Goal: Task Accomplishment & Management: Manage account settings

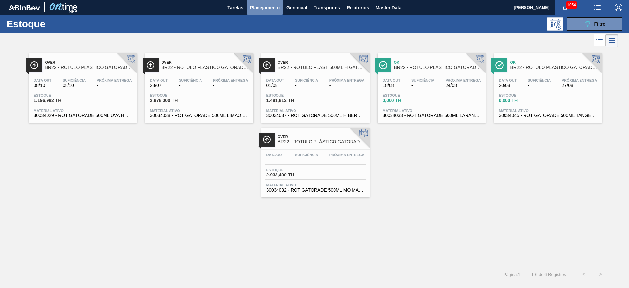
click at [253, 8] on span "Planejamento" at bounding box center [265, 8] width 30 height 8
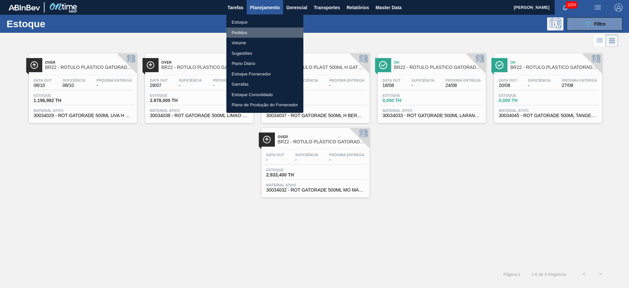
click at [241, 31] on li "Pedidos" at bounding box center [264, 33] width 77 height 10
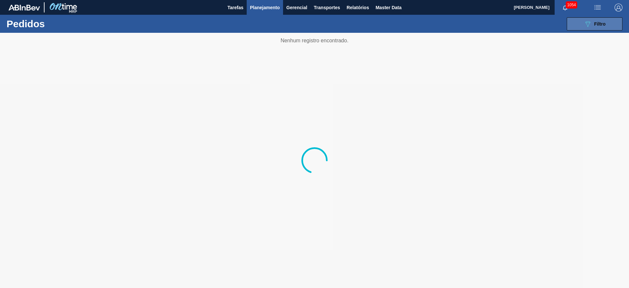
click at [588, 24] on icon "089F7B8B-B2A5-4AFE-B5C0-19BA573D28AC" at bounding box center [588, 24] width 8 height 8
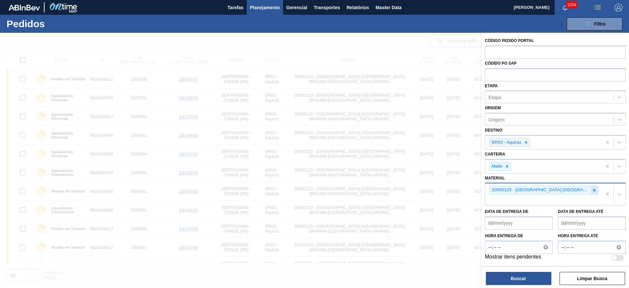
click at [593, 190] on icon at bounding box center [594, 190] width 5 height 5
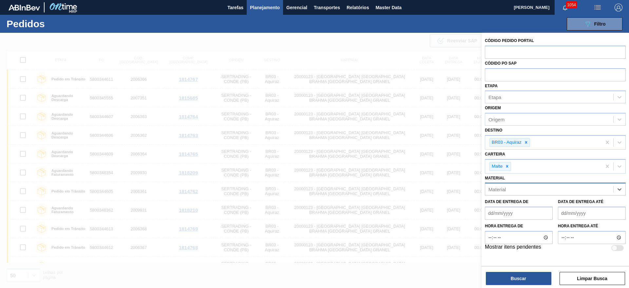
paste input "20004818"
type input "20004818"
click at [534, 208] on div "20004818 - MALTE PASSO FUNDO CONT IMPORT SUP 40%" at bounding box center [555, 205] width 141 height 12
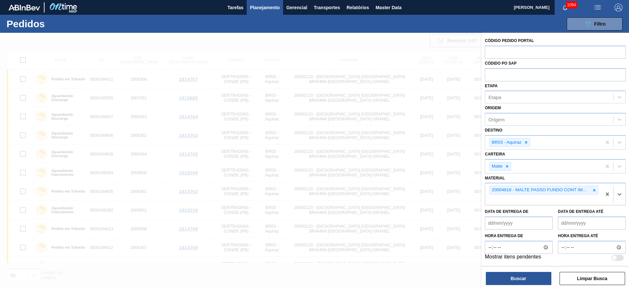
drag, startPoint x: 528, startPoint y: 142, endPoint x: 506, endPoint y: 148, distance: 22.5
click at [528, 142] on icon at bounding box center [526, 142] width 5 height 5
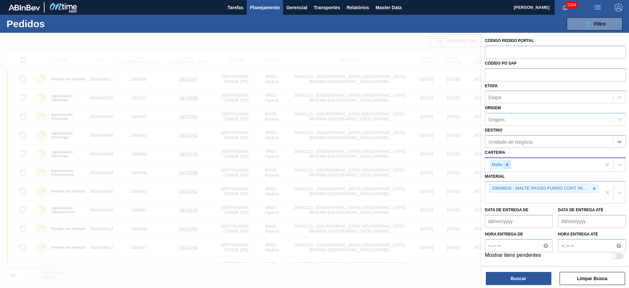
click at [508, 164] on icon at bounding box center [507, 165] width 2 height 2
click at [506, 134] on div "Destino Unidade de Negócio" at bounding box center [555, 136] width 141 height 22
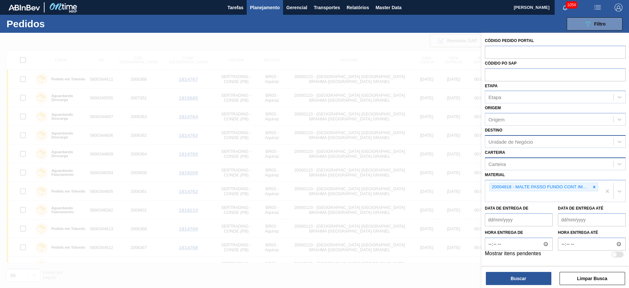
click at [508, 140] on div "Unidade de Negócio" at bounding box center [511, 142] width 45 height 6
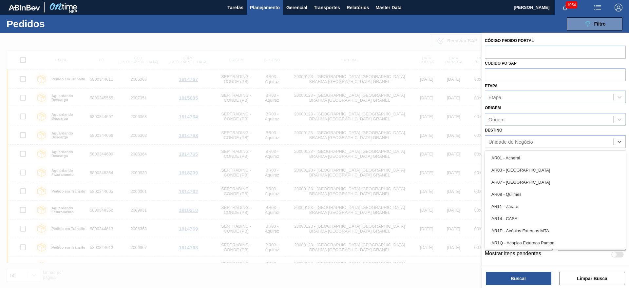
type input "10"
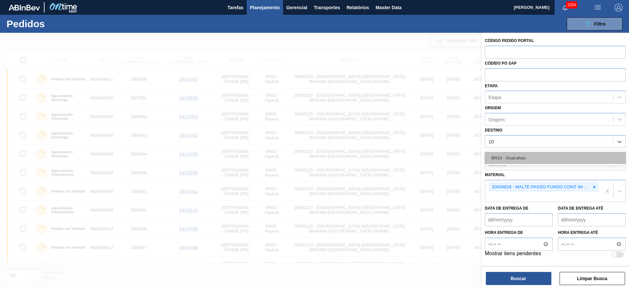
click at [520, 157] on div "BR10 - Guarulhos" at bounding box center [555, 158] width 141 height 12
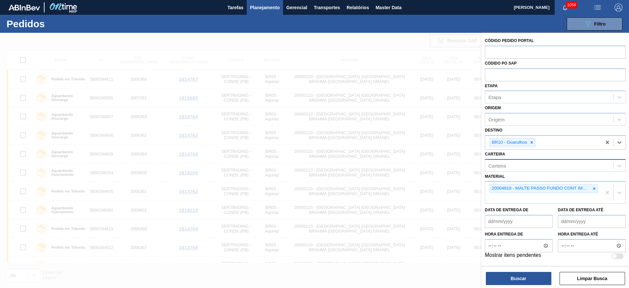
click at [517, 270] on div "Buscar Limpar Busca" at bounding box center [555, 275] width 147 height 18
click at [518, 279] on button "Buscar" at bounding box center [519, 278] width 66 height 13
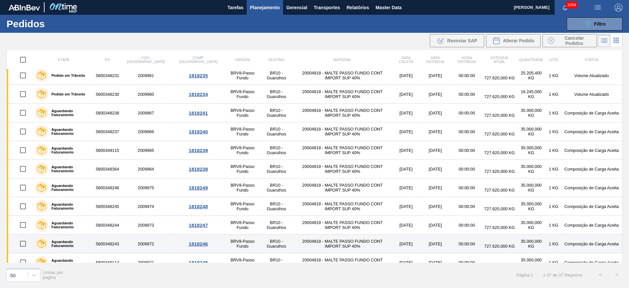
scroll to position [449, 0]
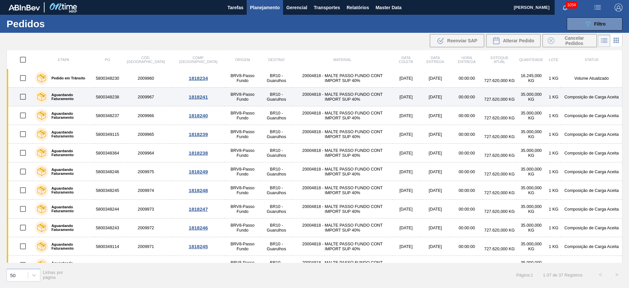
click at [22, 96] on input "checkbox" at bounding box center [23, 97] width 14 height 14
checkbox input "true"
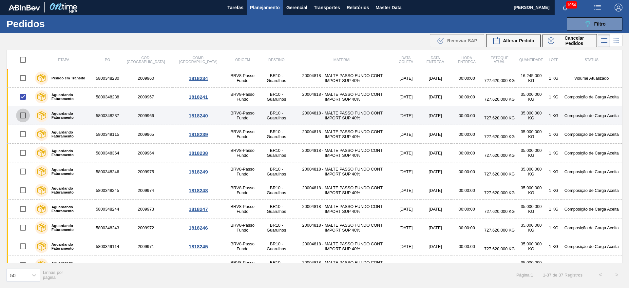
click at [22, 116] on input "checkbox" at bounding box center [23, 115] width 14 height 14
checkbox input "true"
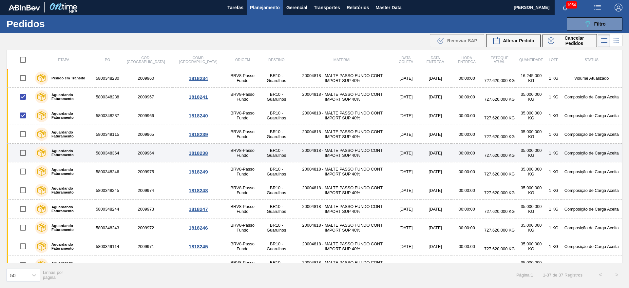
drag, startPoint x: 22, startPoint y: 134, endPoint x: 22, endPoint y: 144, distance: 10.2
click at [22, 134] on input "checkbox" at bounding box center [23, 134] width 14 height 14
checkbox input "true"
click at [21, 154] on input "checkbox" at bounding box center [23, 153] width 14 height 14
checkbox input "true"
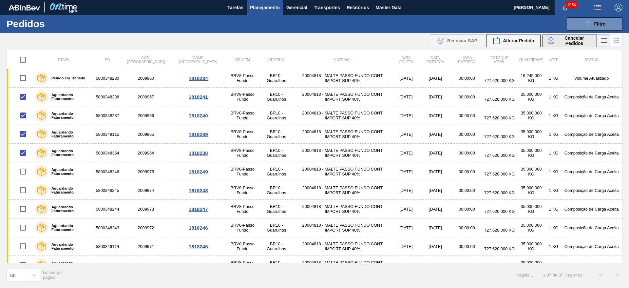
click at [561, 41] on span "Cancelar Pedidos" at bounding box center [574, 40] width 35 height 10
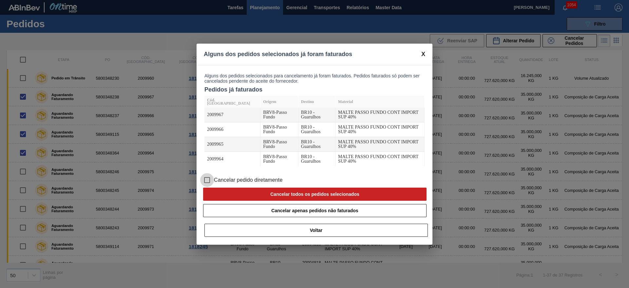
click at [208, 173] on input "Cancelar pedido diretamente" at bounding box center [207, 180] width 14 height 14
checkbox input "true"
click at [424, 58] on span at bounding box center [423, 54] width 4 height 7
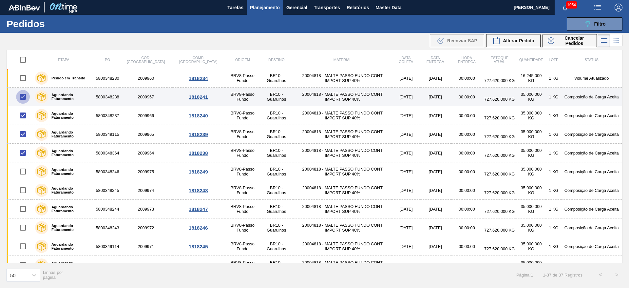
click at [22, 98] on input "checkbox" at bounding box center [23, 97] width 14 height 14
checkbox input "false"
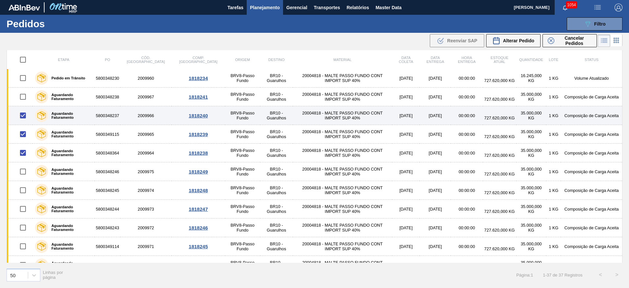
click at [21, 112] on input "checkbox" at bounding box center [23, 115] width 14 height 14
checkbox input "false"
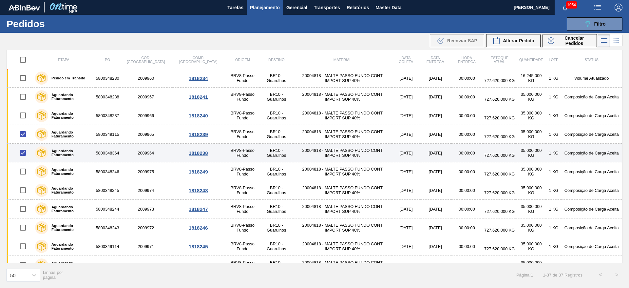
click at [22, 151] on input "checkbox" at bounding box center [23, 153] width 14 height 14
checkbox input "false"
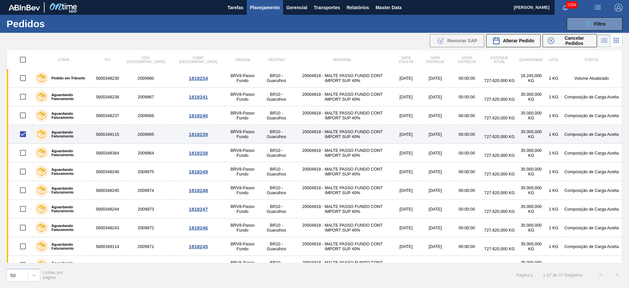
click at [23, 134] on input "checkbox" at bounding box center [23, 134] width 14 height 14
checkbox input "false"
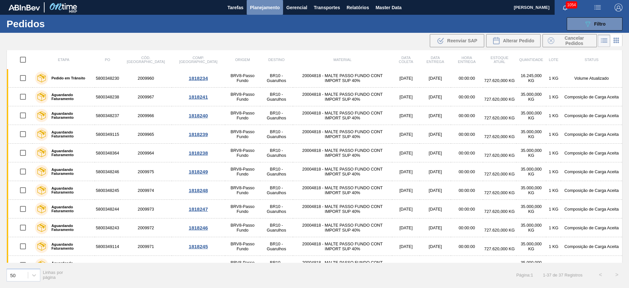
click at [262, 8] on span "Planejamento" at bounding box center [265, 8] width 30 height 8
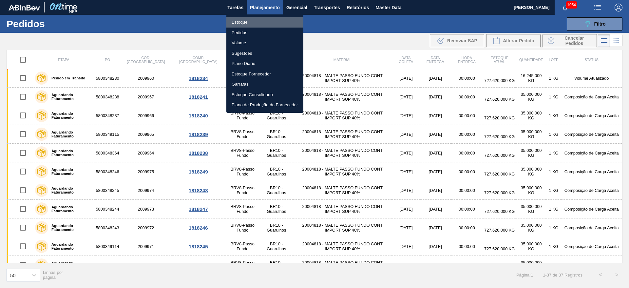
click at [248, 23] on li "Estoque" at bounding box center [264, 22] width 77 height 10
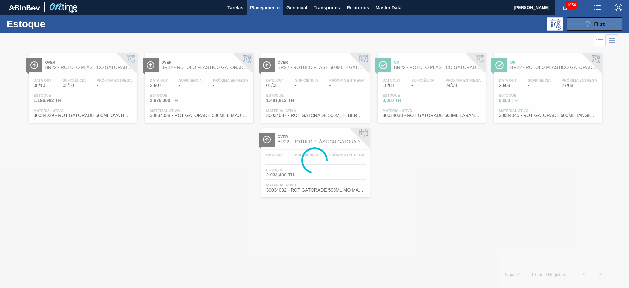
click at [588, 26] on icon at bounding box center [588, 24] width 5 height 6
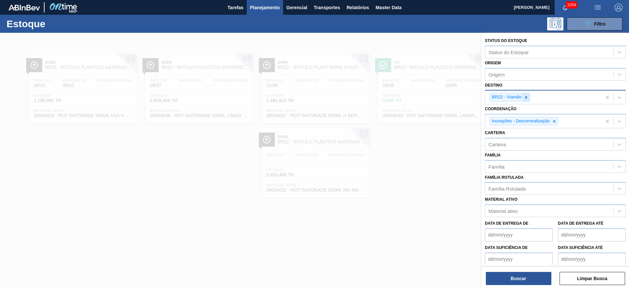
click at [528, 96] on icon at bounding box center [526, 97] width 5 height 5
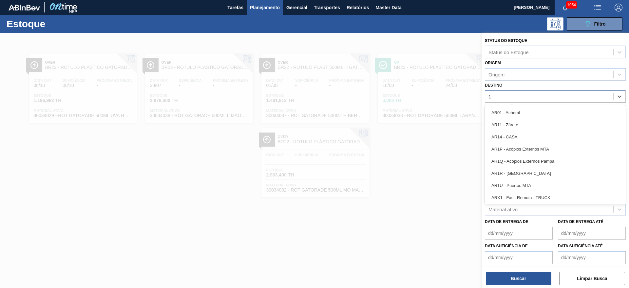
type input "10"
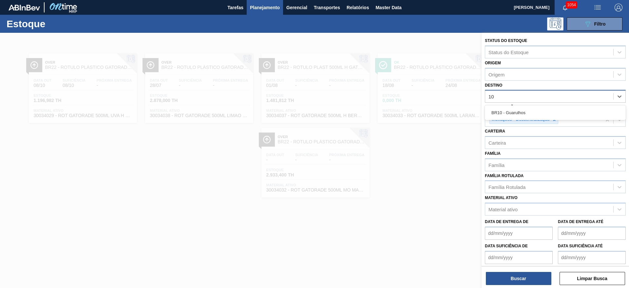
click at [504, 113] on div "BR10 - Guarulhos" at bounding box center [555, 112] width 141 height 12
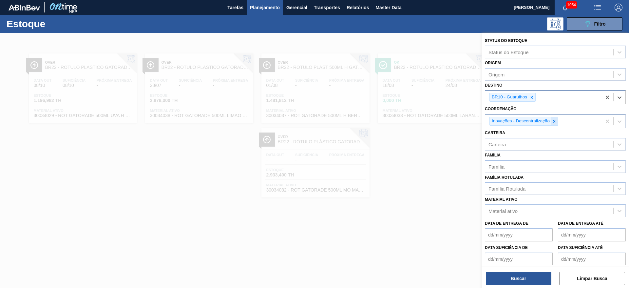
click at [554, 120] on icon at bounding box center [554, 121] width 5 height 5
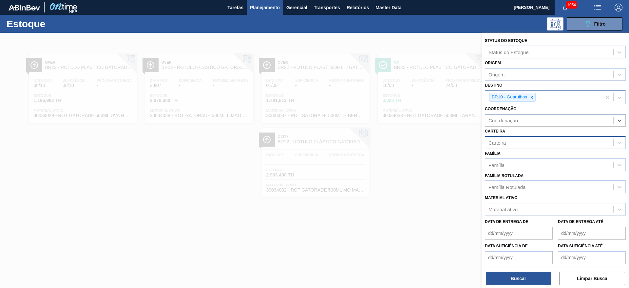
click at [501, 144] on div "Carteira" at bounding box center [497, 143] width 17 height 6
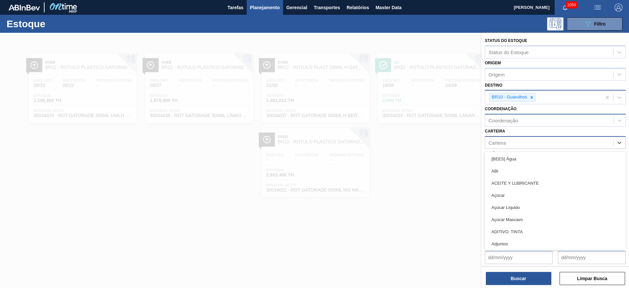
type input "a"
type input "malte"
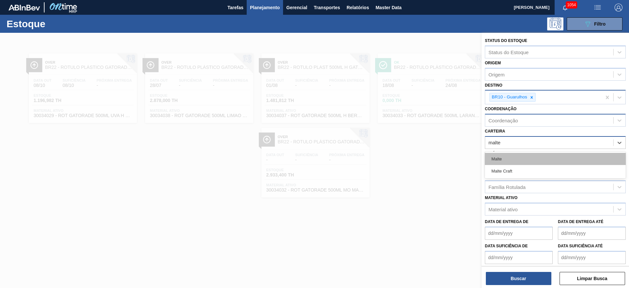
click at [493, 159] on div "Malte" at bounding box center [555, 159] width 141 height 12
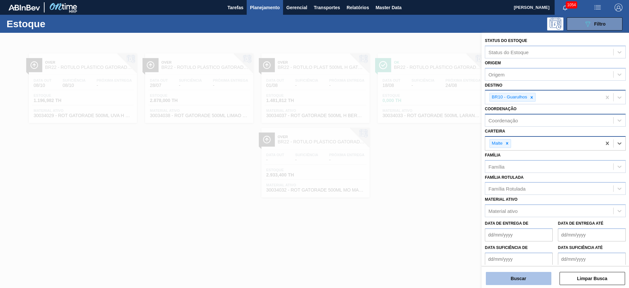
click at [510, 280] on button "Buscar" at bounding box center [519, 278] width 66 height 13
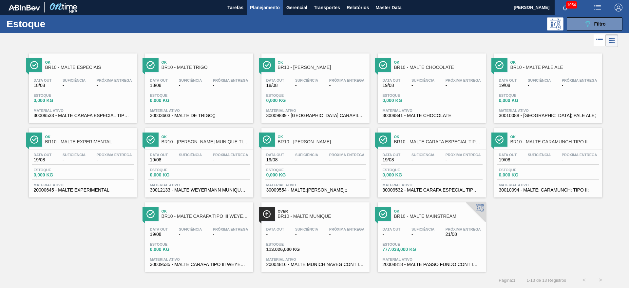
click at [439, 225] on div "Data out - Suficiência - Próxima Entrega 21/08 Estoque 777.038,000 KG Material …" at bounding box center [432, 246] width 108 height 45
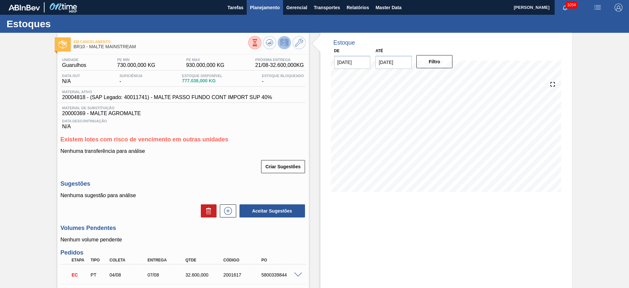
click at [267, 5] on span "Planejamento" at bounding box center [265, 8] width 30 height 8
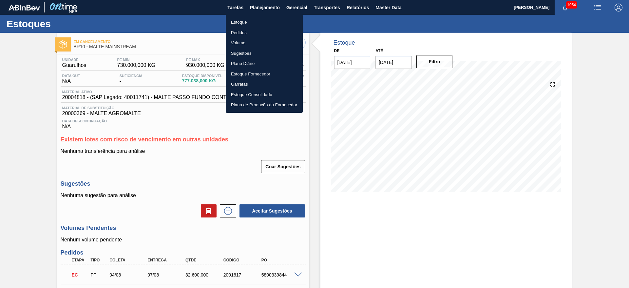
click at [241, 23] on li "Estoque" at bounding box center [264, 22] width 77 height 10
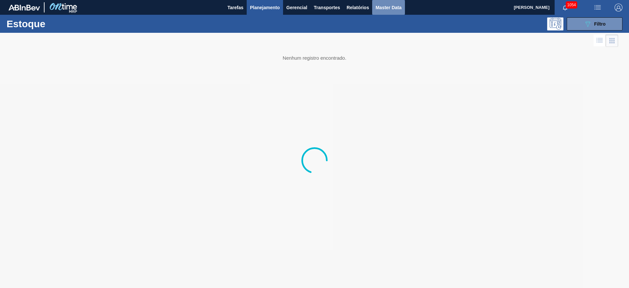
click at [391, 6] on span "Master Data" at bounding box center [389, 8] width 26 height 8
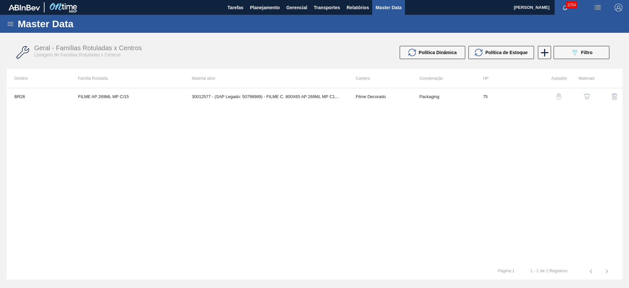
click at [13, 25] on icon at bounding box center [11, 24] width 8 height 8
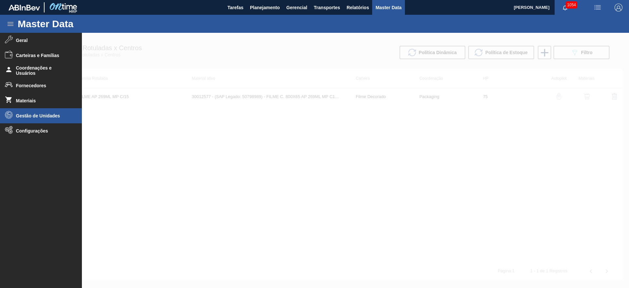
click at [22, 113] on span "Gestão de Unidades" at bounding box center [43, 115] width 54 height 5
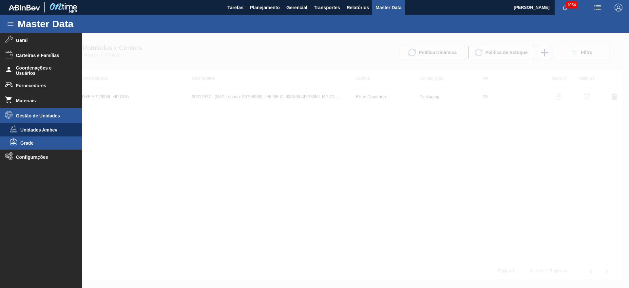
click at [31, 139] on li "Grade" at bounding box center [41, 142] width 82 height 13
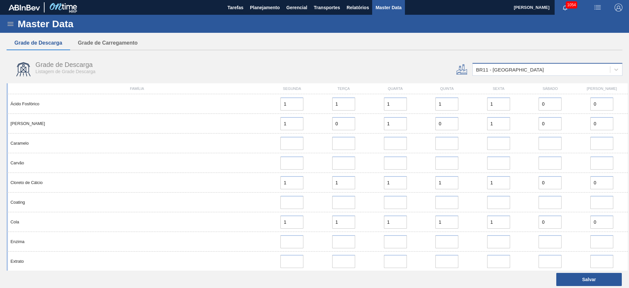
click at [493, 71] on div "BR11 - [GEOGRAPHIC_DATA]" at bounding box center [510, 70] width 68 height 6
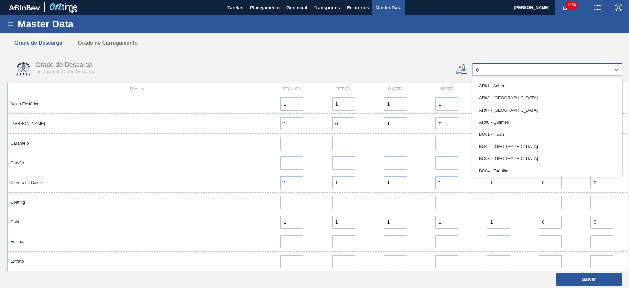
type input "09"
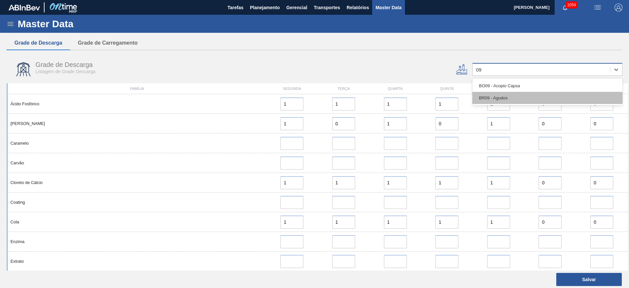
click at [511, 97] on div "BR09 - Agudos" at bounding box center [547, 98] width 150 height 12
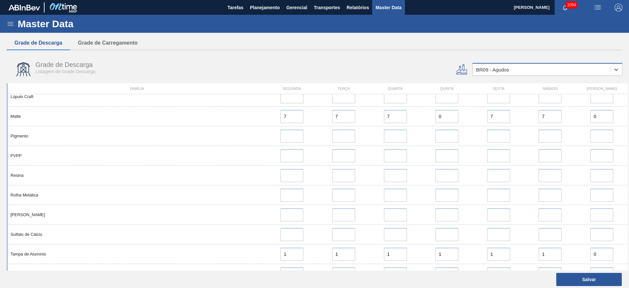
scroll to position [442, 0]
click at [255, 10] on span "Planejamento" at bounding box center [265, 8] width 30 height 8
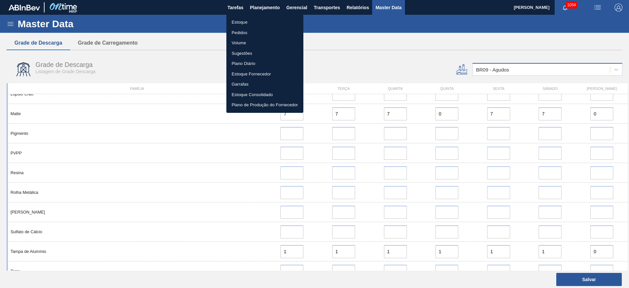
click at [241, 23] on li "Estoque" at bounding box center [264, 22] width 77 height 10
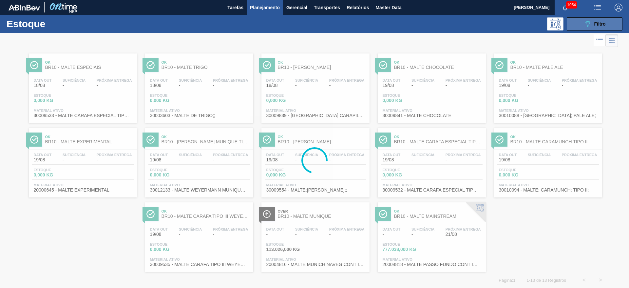
click at [598, 29] on button "089F7B8B-B2A5-4AFE-B5C0-19BA573D28AC Filtro" at bounding box center [595, 23] width 56 height 13
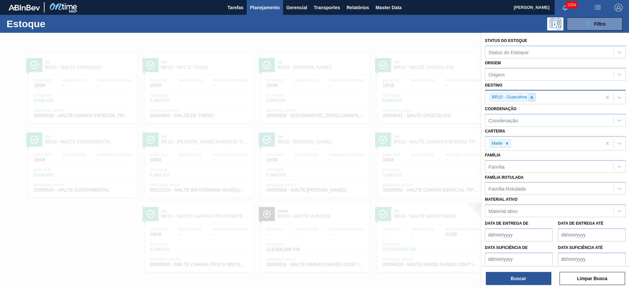
click at [533, 98] on icon at bounding box center [532, 97] width 5 height 5
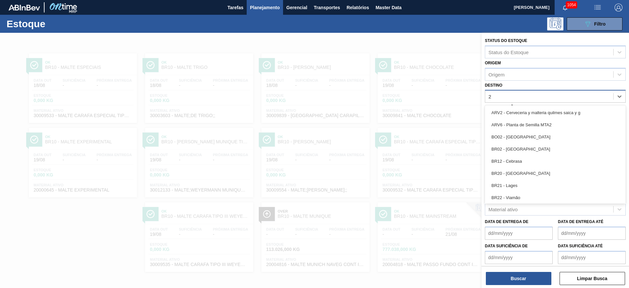
type input "21"
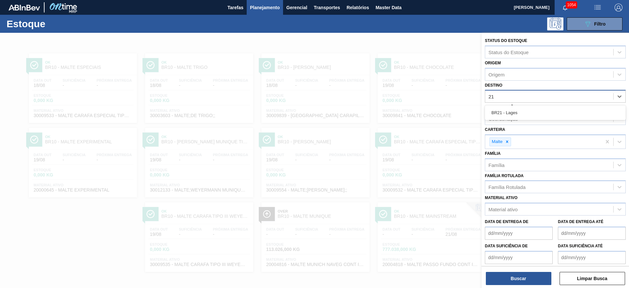
click at [508, 115] on div "BR21 - Lages" at bounding box center [555, 112] width 141 height 12
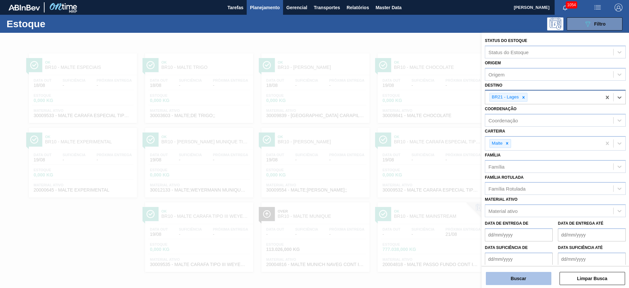
click at [505, 274] on button "Buscar" at bounding box center [519, 278] width 66 height 13
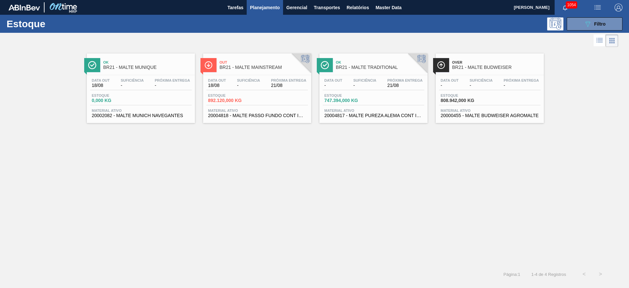
click at [264, 100] on div "Estoque 892.120,000 KG" at bounding box center [257, 99] width 102 height 12
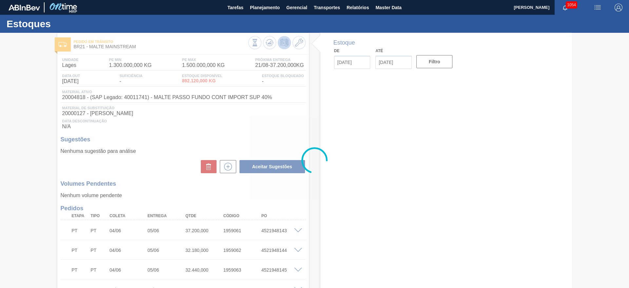
type input "[DATE]"
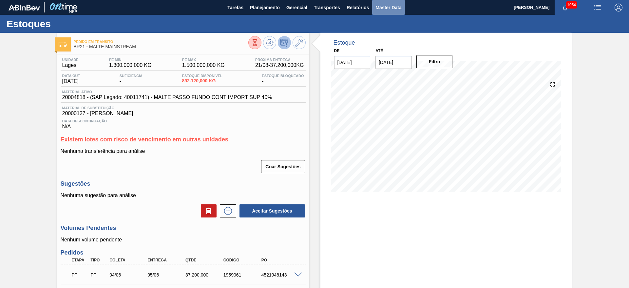
click at [393, 7] on span "Master Data" at bounding box center [389, 8] width 26 height 8
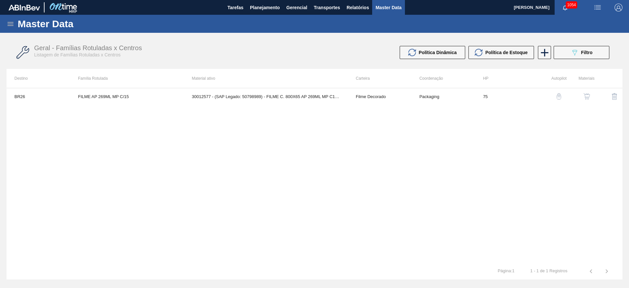
click at [11, 22] on icon at bounding box center [11, 24] width 6 height 4
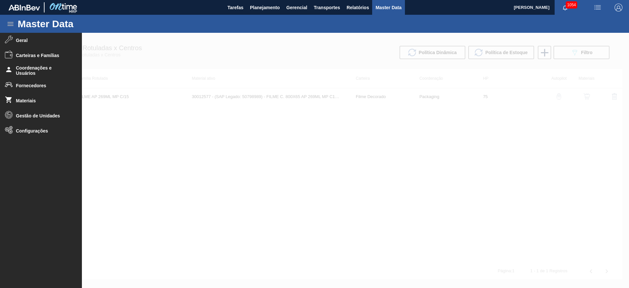
drag, startPoint x: 26, startPoint y: 112, endPoint x: 139, endPoint y: 107, distance: 112.8
click at [26, 112] on li "Gestão de Unidades" at bounding box center [41, 115] width 82 height 15
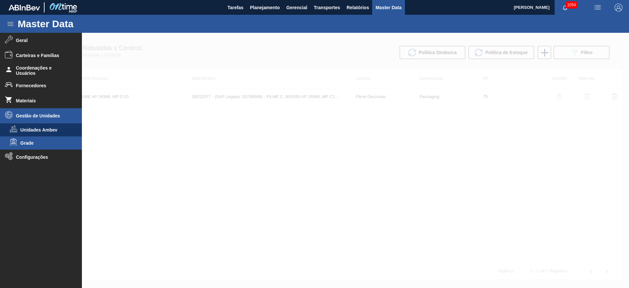
click at [33, 143] on span "Grade" at bounding box center [45, 142] width 50 height 5
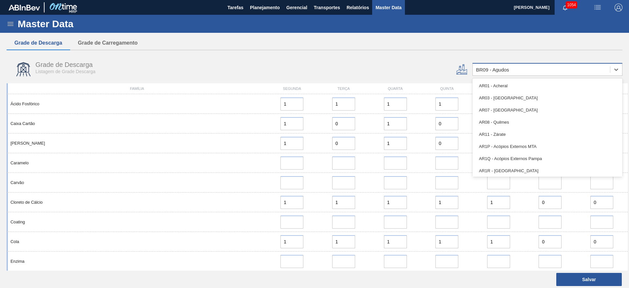
click at [499, 70] on div "BR09 - Agudos" at bounding box center [492, 70] width 33 height 6
type input "24"
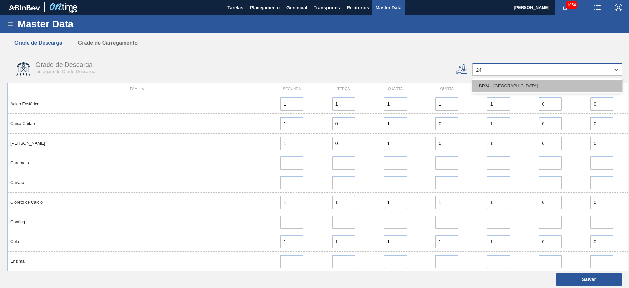
click at [504, 85] on div "BR24 - [GEOGRAPHIC_DATA]" at bounding box center [547, 86] width 150 height 12
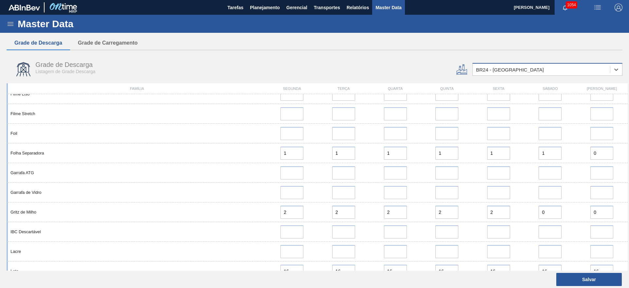
scroll to position [344, 0]
click at [491, 69] on div "BR24 - [GEOGRAPHIC_DATA]" at bounding box center [510, 70] width 68 height 6
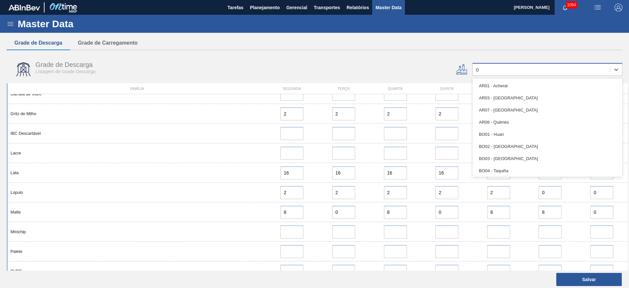
type input "09"
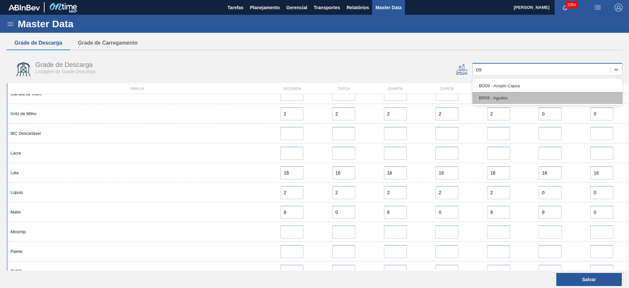
click at [483, 99] on div "BR09 - Agudos" at bounding box center [547, 98] width 150 height 12
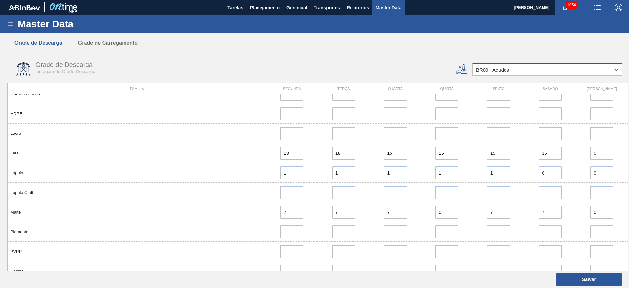
type input "17"
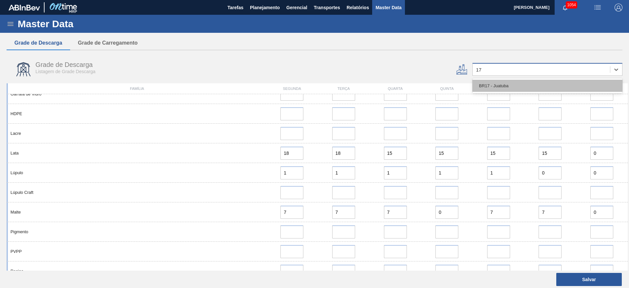
click at [499, 83] on div "BR17 - Juatuba" at bounding box center [547, 86] width 150 height 12
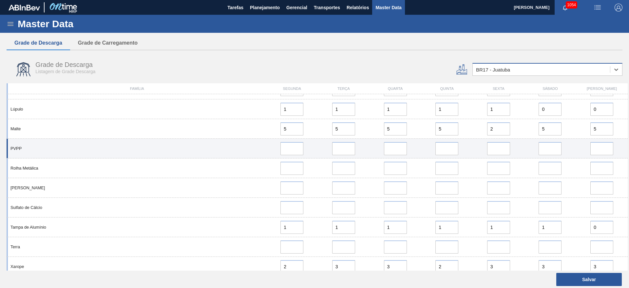
scroll to position [414, 0]
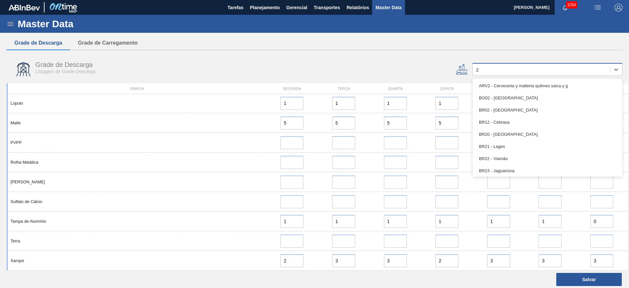
type input "27"
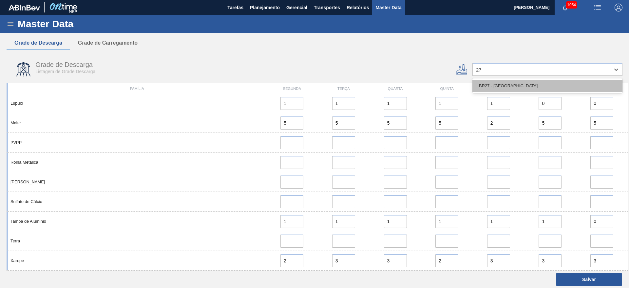
click at [496, 82] on div "BR27 - [GEOGRAPHIC_DATA]" at bounding box center [547, 86] width 150 height 12
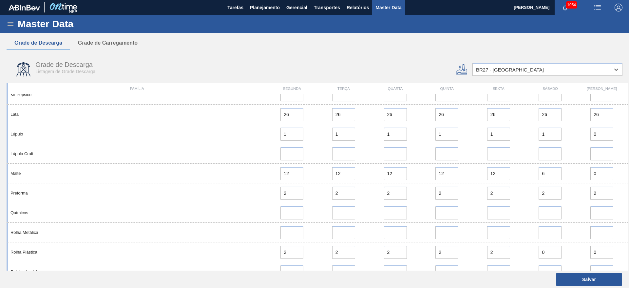
scroll to position [639, 0]
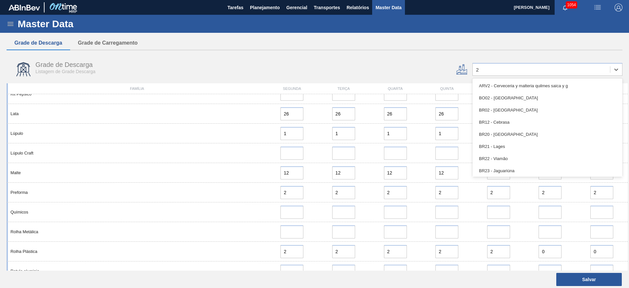
type input "26"
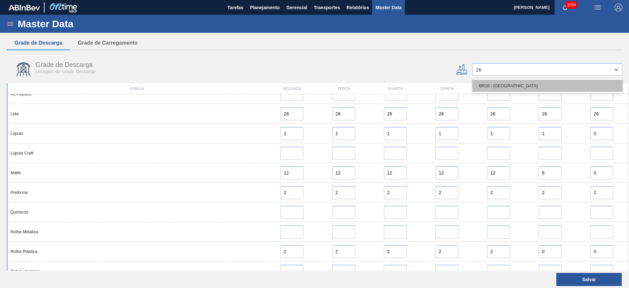
click at [515, 91] on div "BR26 - [GEOGRAPHIC_DATA]" at bounding box center [547, 86] width 150 height 12
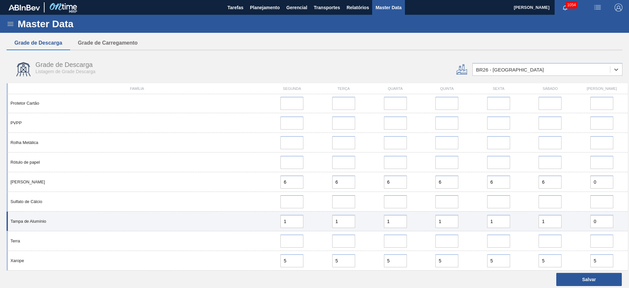
scroll to position [414, 0]
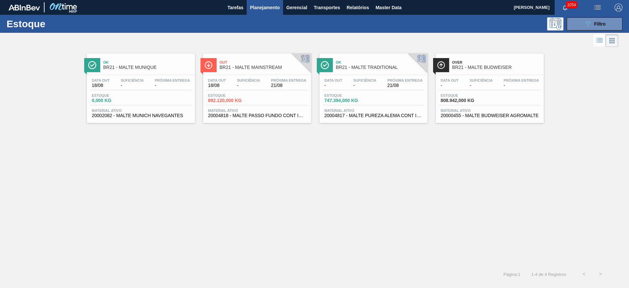
drag, startPoint x: 269, startPoint y: 7, endPoint x: 259, endPoint y: 19, distance: 15.6
click at [269, 7] on span "Planejamento" at bounding box center [265, 8] width 30 height 8
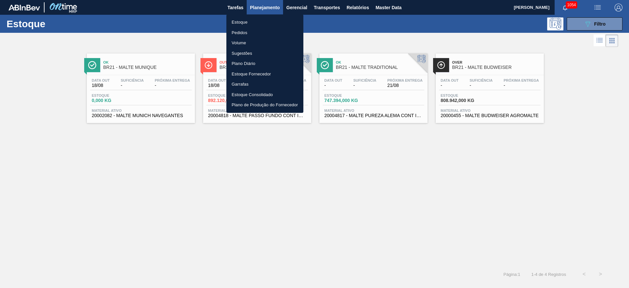
click at [238, 32] on li "Pedidos" at bounding box center [264, 33] width 77 height 10
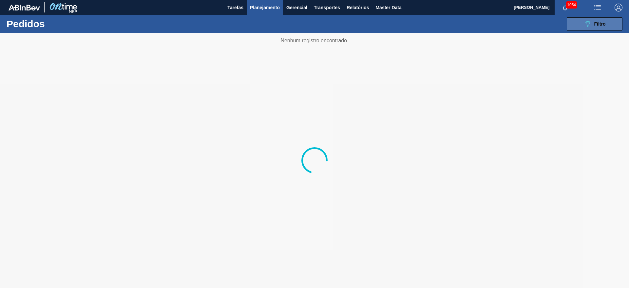
click at [585, 26] on icon "089F7B8B-B2A5-4AFE-B5C0-19BA573D28AC" at bounding box center [588, 24] width 8 height 8
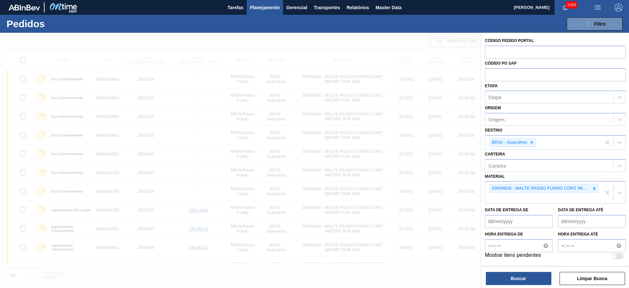
click at [384, 277] on div at bounding box center [314, 177] width 629 height 288
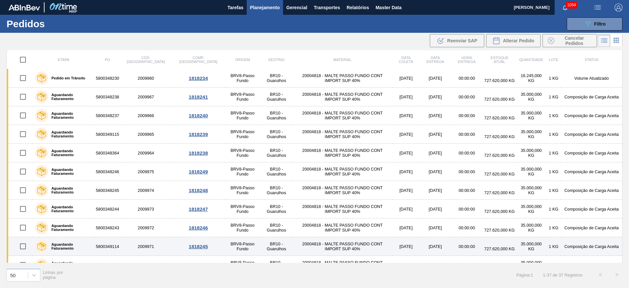
scroll to position [400, 0]
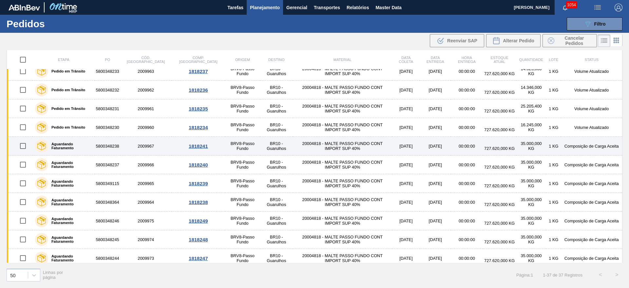
click at [23, 146] on input "checkbox" at bounding box center [23, 146] width 14 height 14
checkbox input "true"
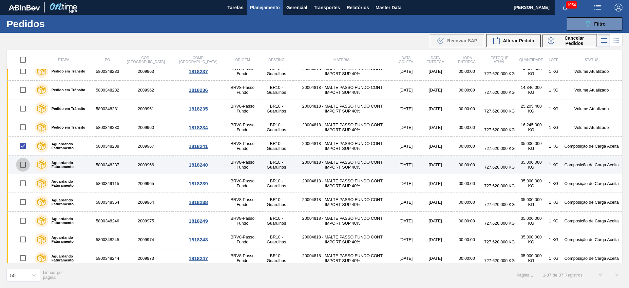
click at [21, 166] on input "checkbox" at bounding box center [23, 165] width 14 height 14
checkbox input "true"
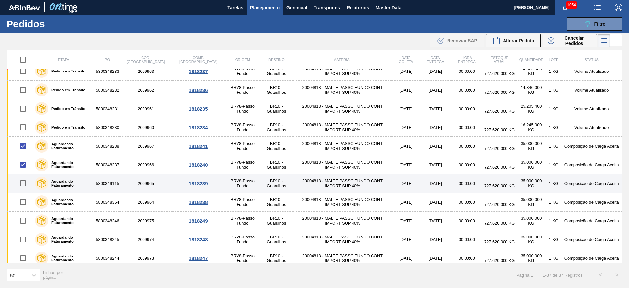
click at [23, 183] on input "checkbox" at bounding box center [23, 183] width 14 height 14
checkbox input "true"
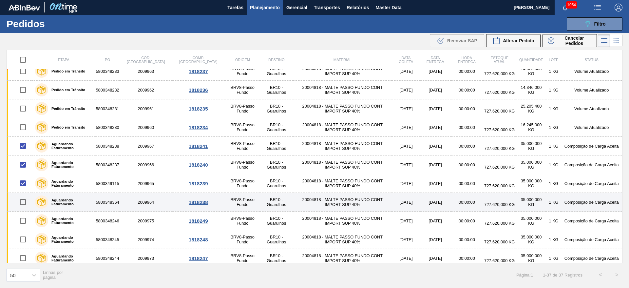
click at [23, 204] on input "checkbox" at bounding box center [23, 202] width 14 height 14
checkbox input "true"
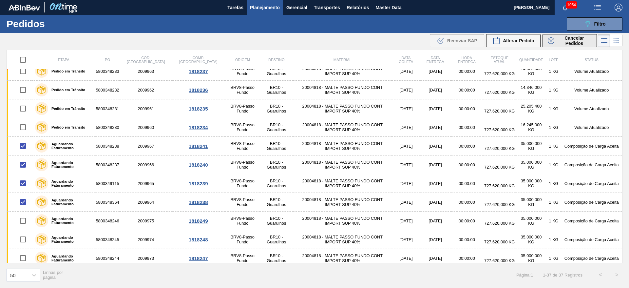
click at [572, 42] on span "Cancelar Pedidos" at bounding box center [574, 40] width 35 height 10
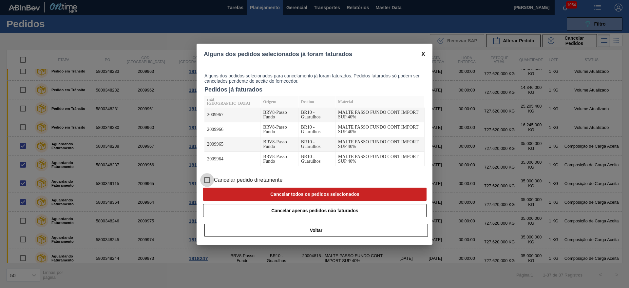
click at [205, 173] on input "Cancelar pedido diretamente" at bounding box center [207, 180] width 14 height 14
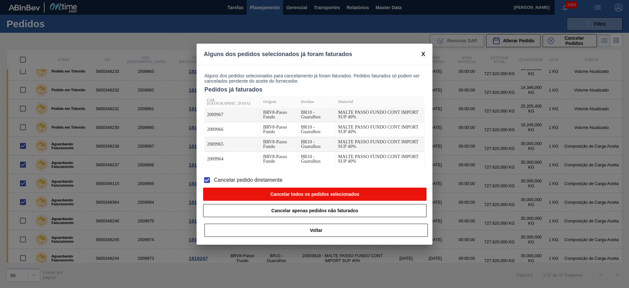
click at [263, 187] on button "Cancelar todos os pedidos selecionados" at bounding box center [314, 193] width 223 height 13
checkbox input "false"
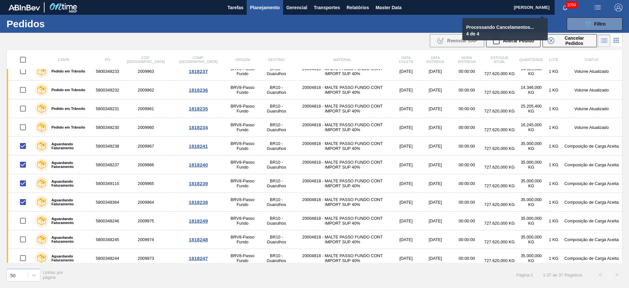
checkbox input "false"
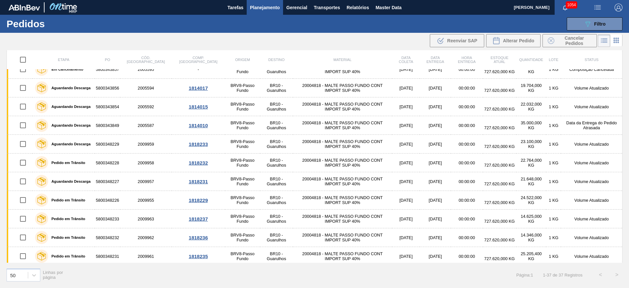
scroll to position [56, 0]
